Goal: Check status: Check status

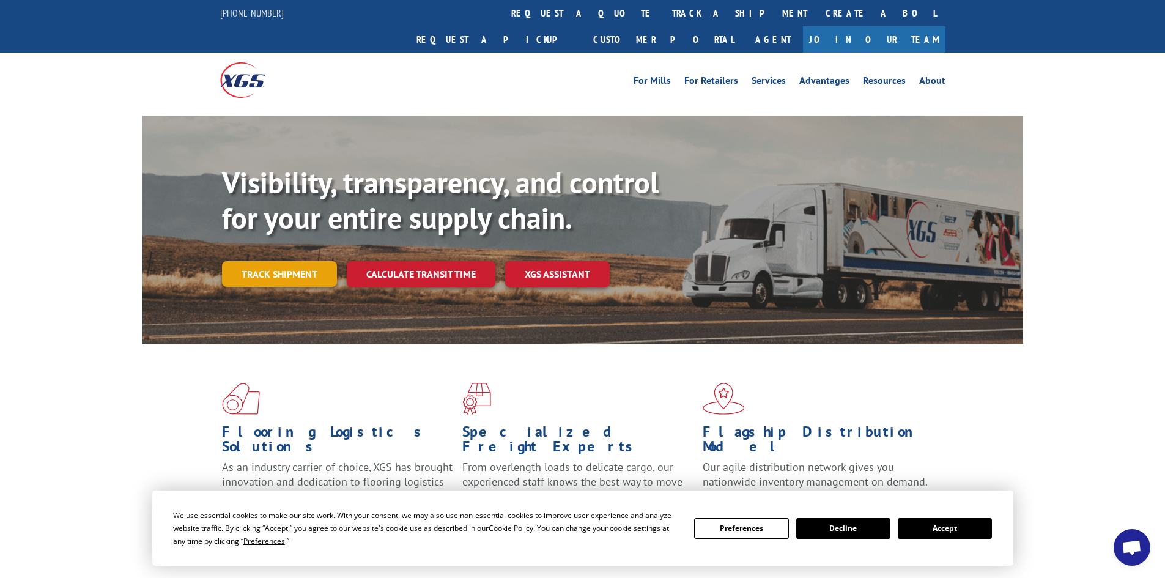
click at [278, 261] on link "Track shipment" at bounding box center [279, 274] width 115 height 26
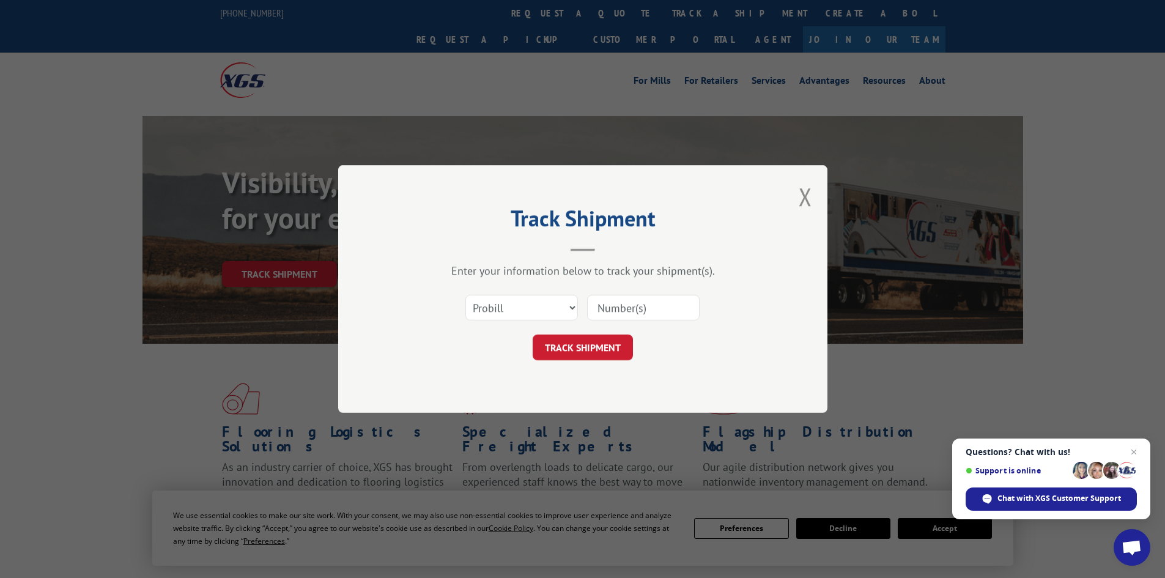
click at [648, 306] on input at bounding box center [643, 308] width 113 height 26
click at [574, 308] on select "Select category... Probill BOL PO" at bounding box center [521, 308] width 113 height 26
select select "bol"
click at [465, 295] on select "Select category... Probill BOL PO" at bounding box center [521, 308] width 113 height 26
click at [608, 311] on input at bounding box center [643, 308] width 113 height 26
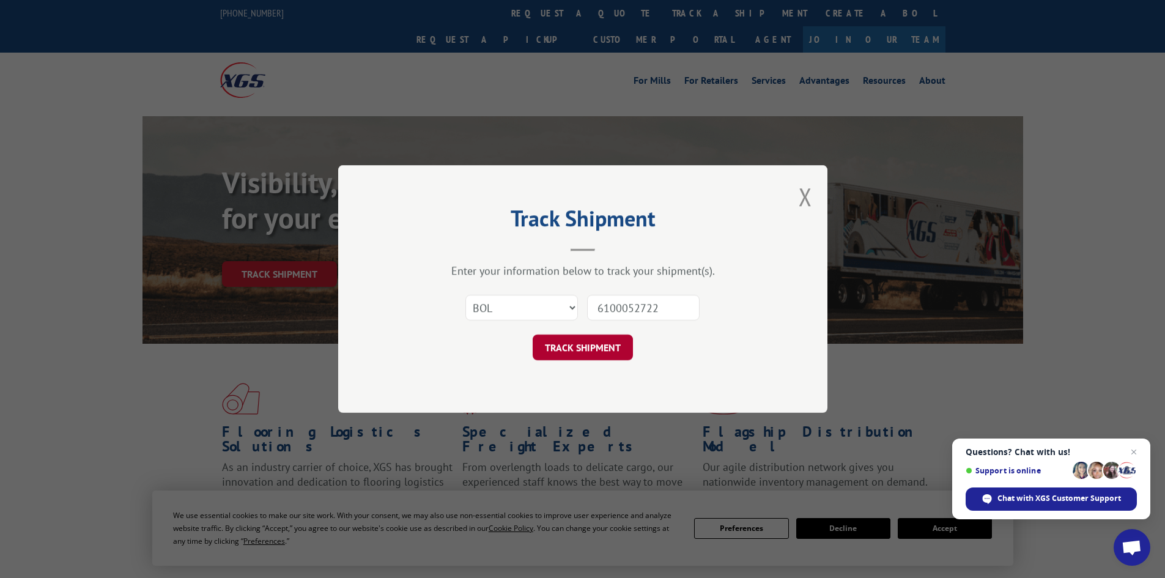
type input "6100052722"
click at [621, 341] on button "TRACK SHIPMENT" at bounding box center [583, 347] width 100 height 26
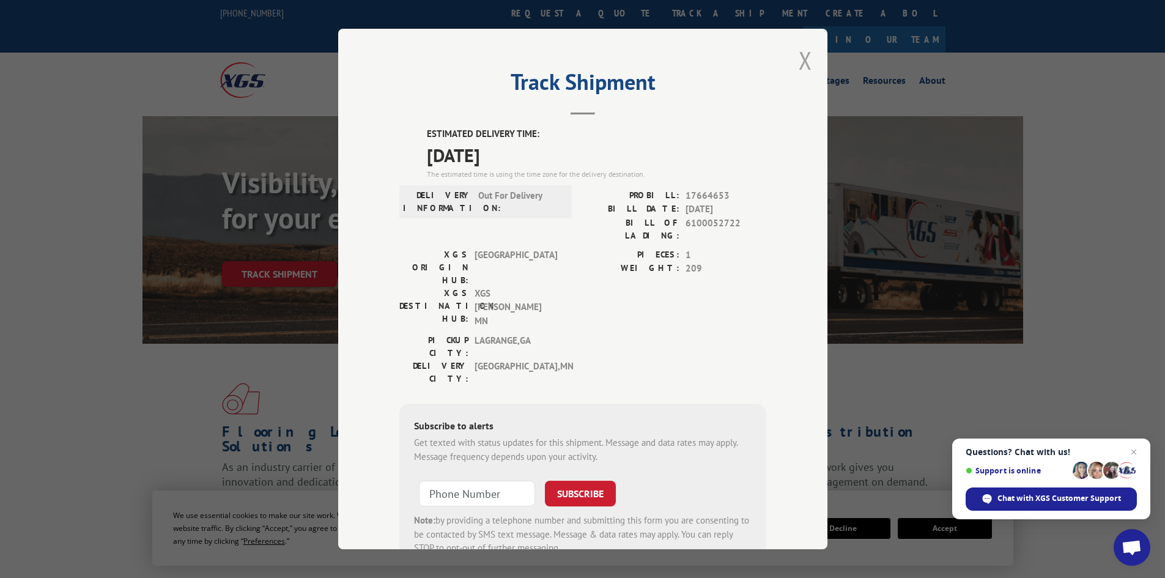
click at [802, 62] on button "Close modal" at bounding box center [805, 60] width 13 height 32
